Goal: Navigation & Orientation: Understand site structure

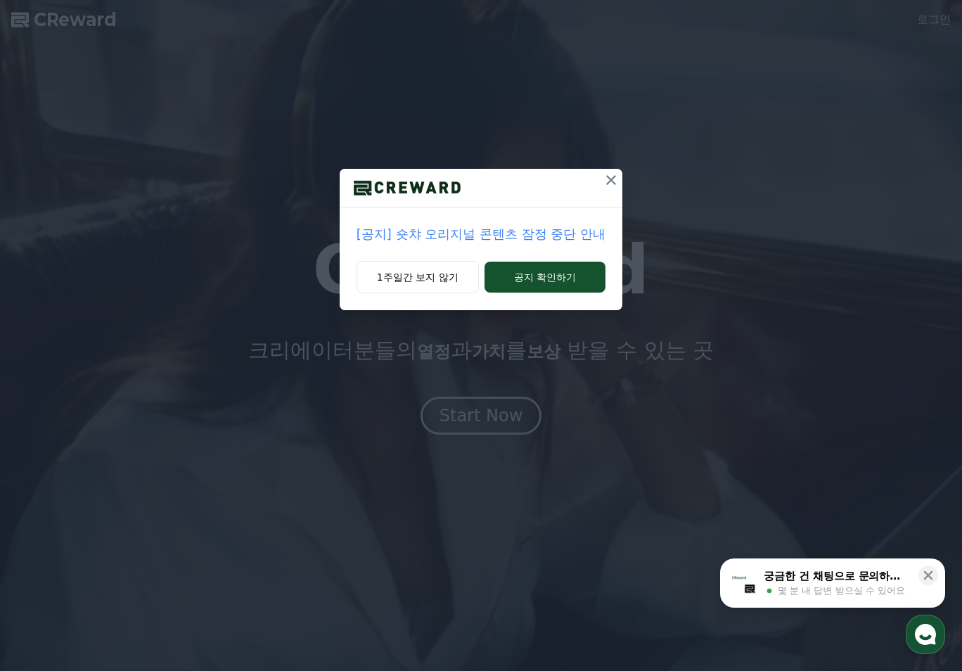
click at [613, 182] on icon at bounding box center [611, 180] width 10 height 10
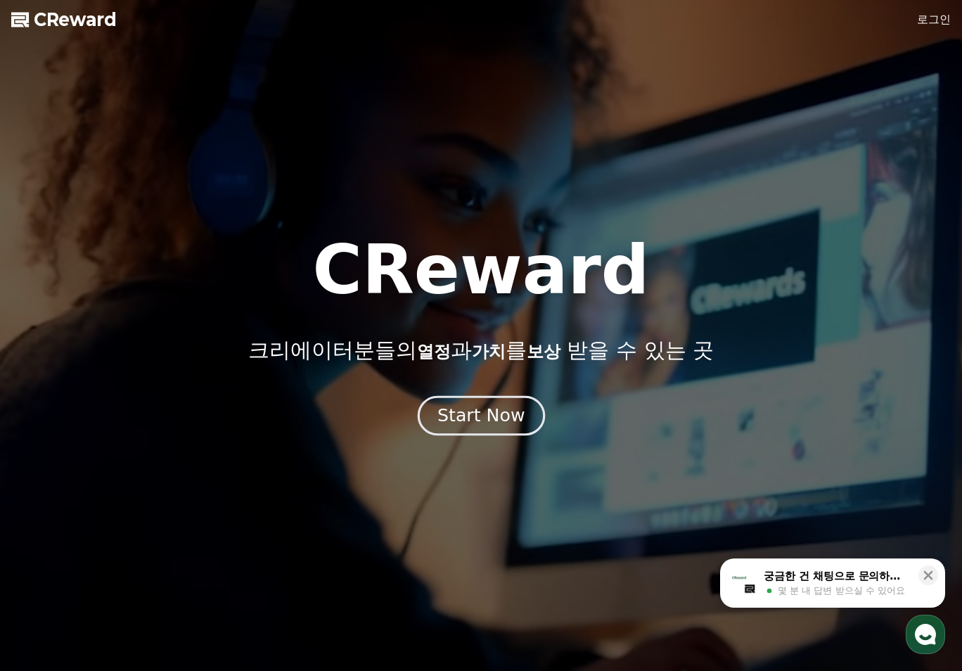
click at [460, 421] on div "Start Now" at bounding box center [481, 416] width 87 height 24
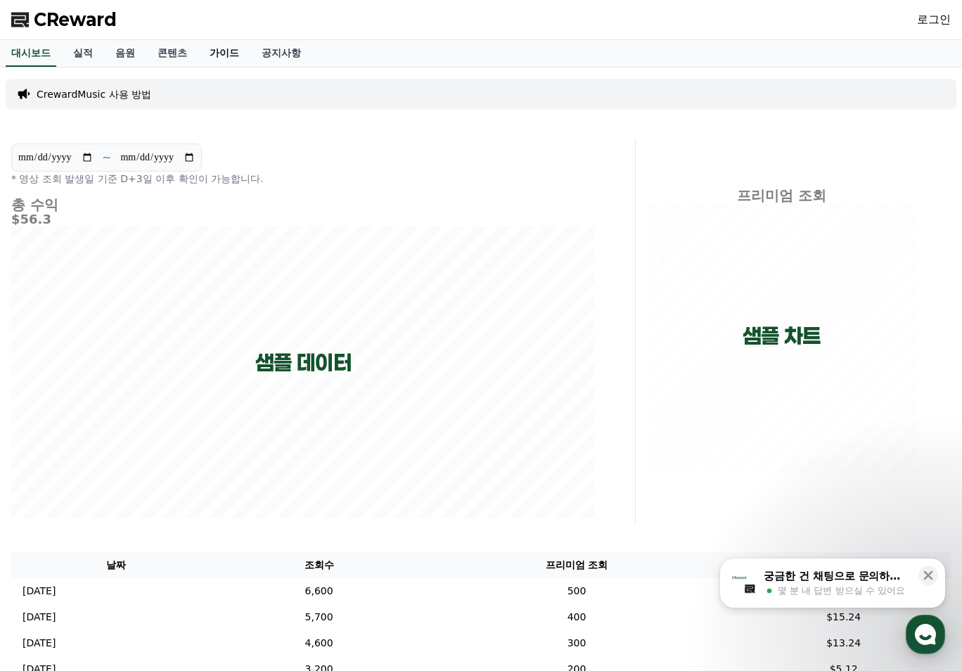
click at [208, 57] on link "가이드" at bounding box center [224, 53] width 52 height 27
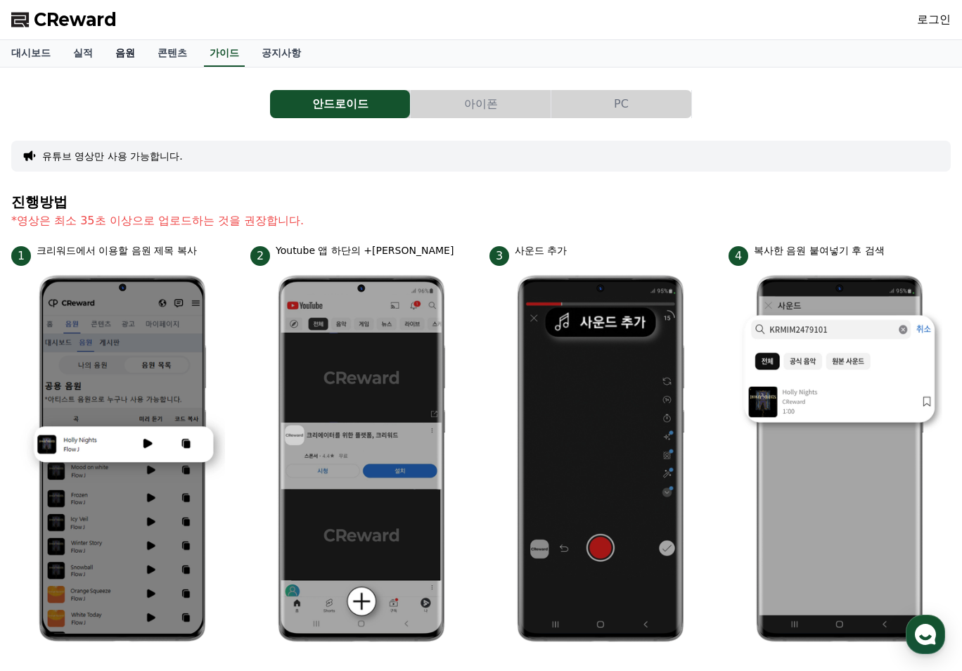
click at [117, 50] on link "음원" at bounding box center [125, 53] width 42 height 27
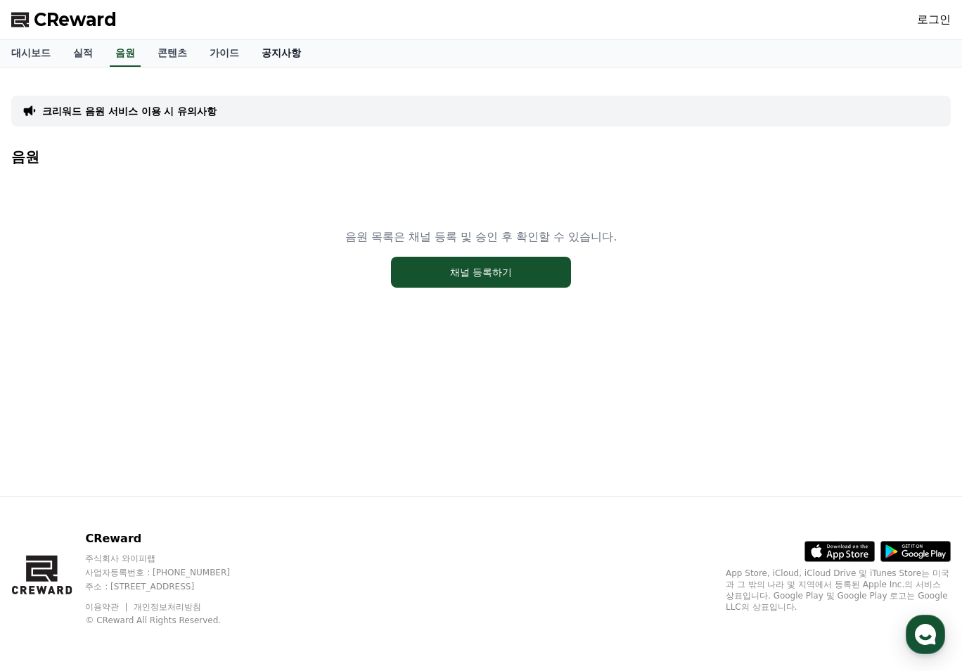
click at [279, 53] on link "공지사항" at bounding box center [281, 53] width 62 height 27
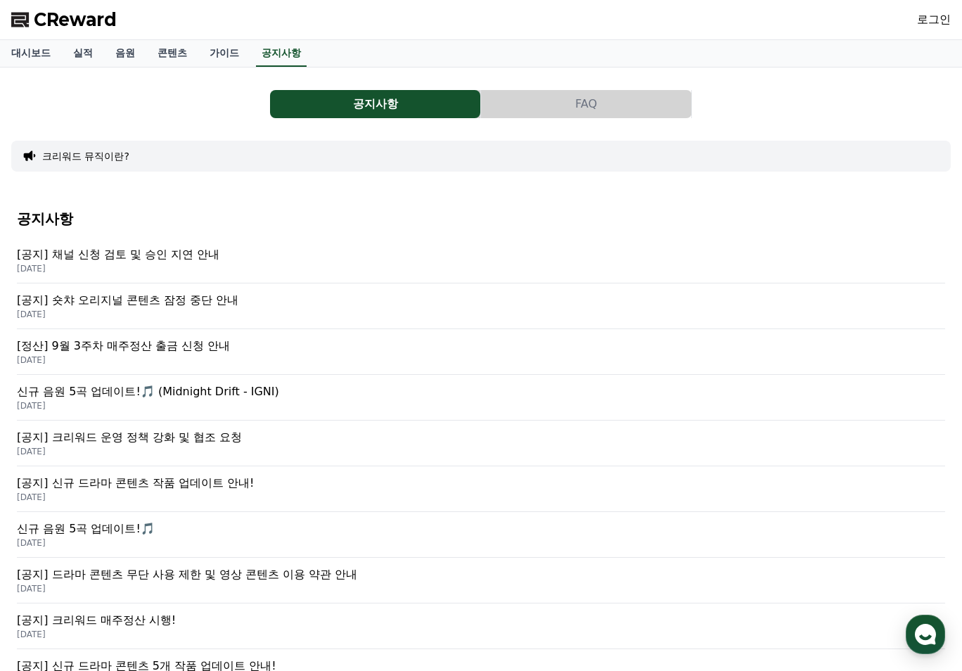
click at [192, 438] on p "[공지] 크리워드 운영 정책 강화 및 협조 요청" at bounding box center [481, 437] width 929 height 17
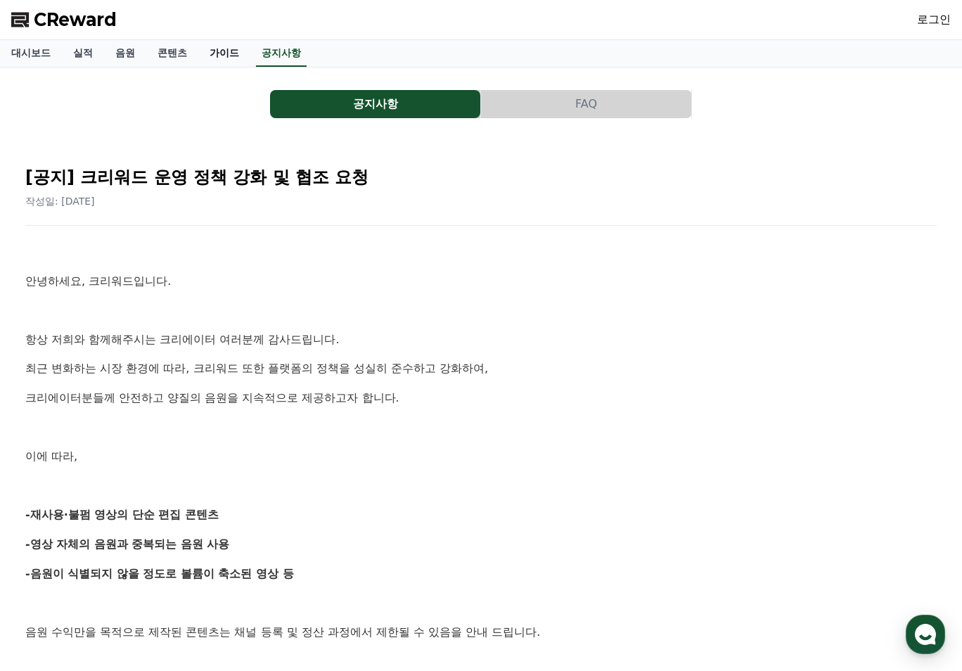
click at [222, 61] on link "가이드" at bounding box center [224, 53] width 52 height 27
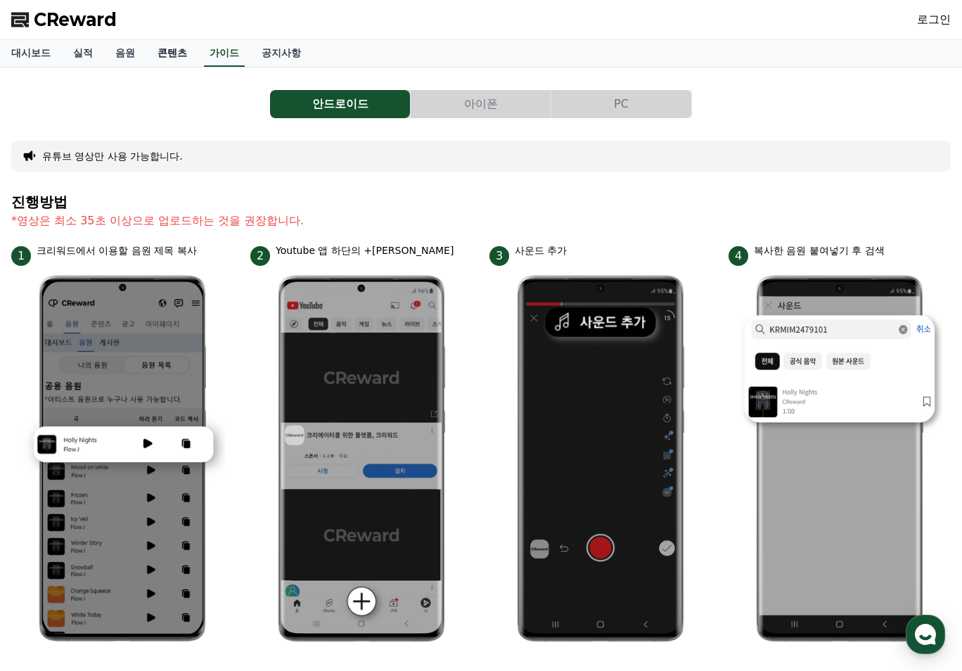
click at [164, 58] on link "콘텐츠" at bounding box center [172, 53] width 52 height 27
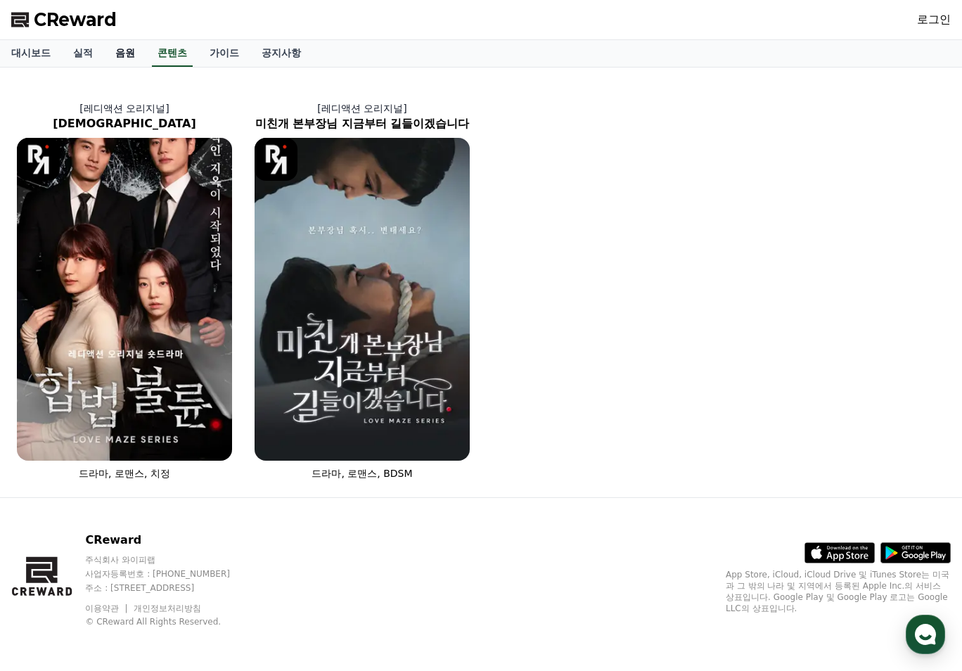
click at [119, 61] on link "음원" at bounding box center [125, 53] width 42 height 27
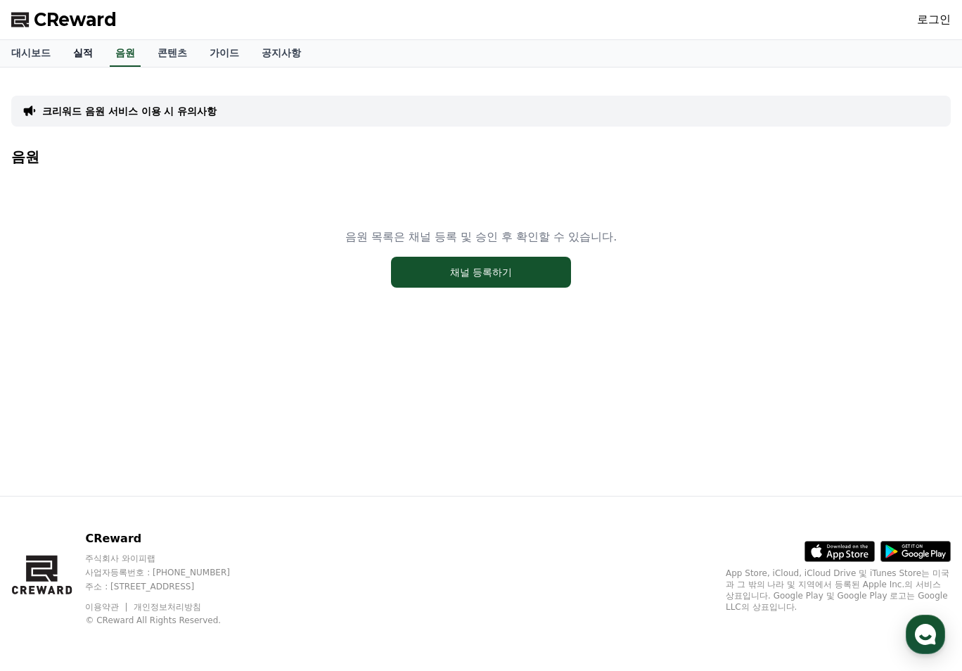
click at [80, 56] on link "실적" at bounding box center [83, 53] width 42 height 27
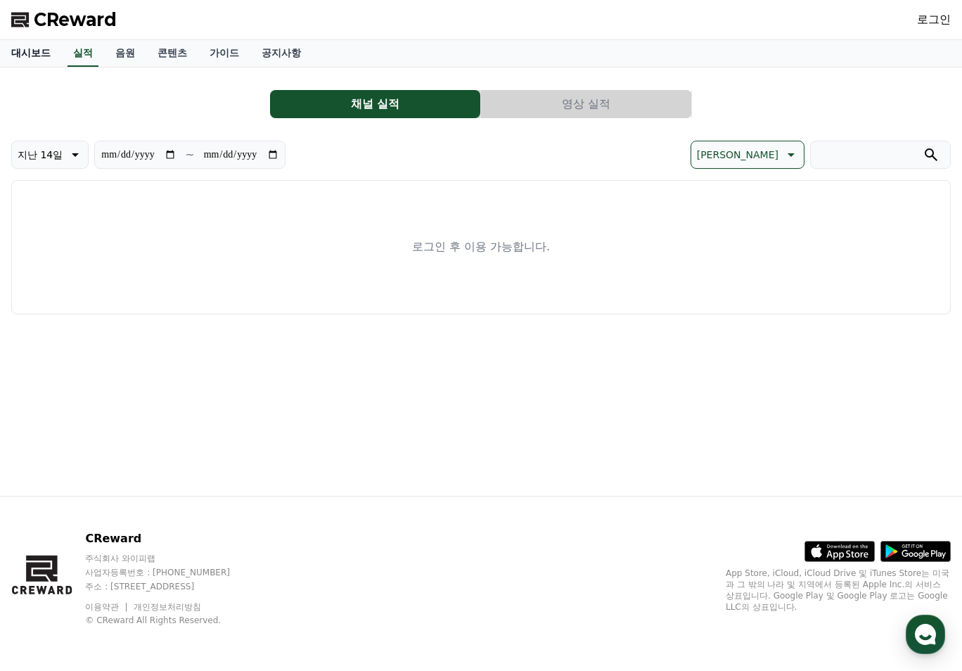
click at [23, 53] on link "대시보드" at bounding box center [31, 53] width 62 height 27
